Goal: Register for event/course

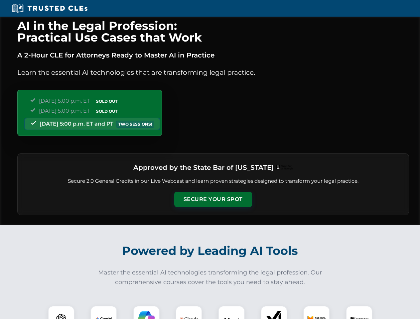
click at [213, 199] on button "Secure Your Spot" at bounding box center [213, 199] width 78 height 15
click at [61, 312] on img at bounding box center [60, 318] width 19 height 19
click at [104, 312] on img at bounding box center [103, 319] width 17 height 17
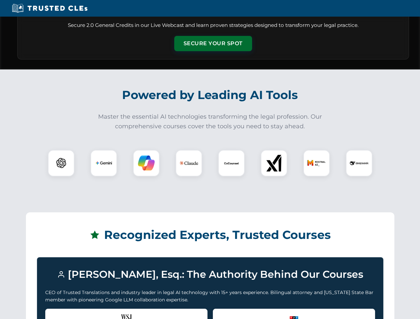
click at [146, 312] on div "Recognized by the WSJ [PERSON_NAME] was featured for his expertise in AI legal …" at bounding box center [126, 322] width 162 height 27
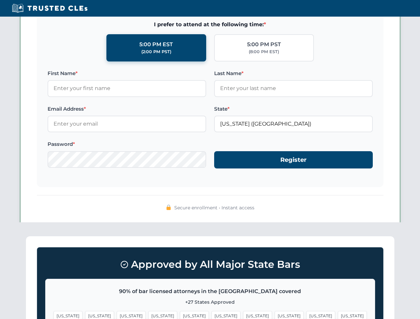
click at [306, 312] on span "[US_STATE]" at bounding box center [320, 316] width 29 height 10
